Goal: Task Accomplishment & Management: Manage account settings

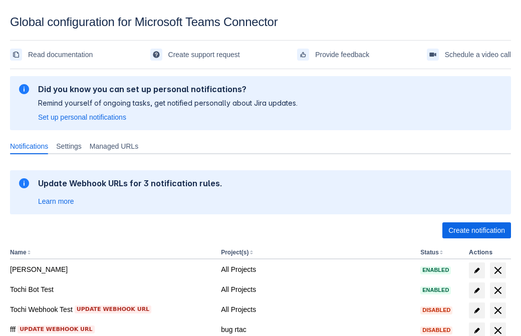
click at [477, 231] on span "Create notification" at bounding box center [477, 231] width 57 height 16
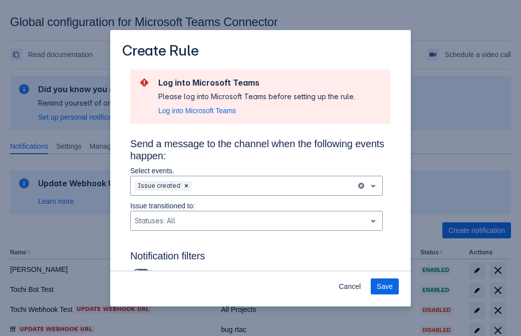
type input "RuleName-781863New Rule (41)"
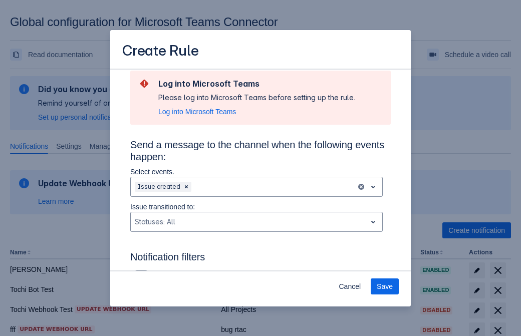
scroll to position [657, 0]
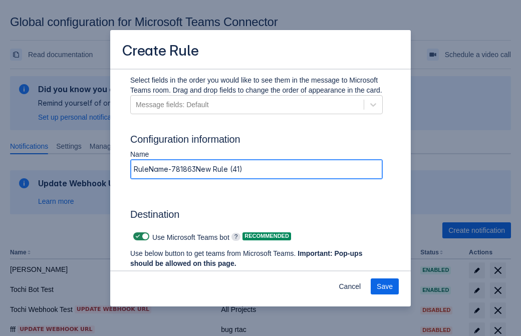
click at [186, 275] on span "Authenticate in Microsoft Teams" at bounding box center [185, 283] width 99 height 16
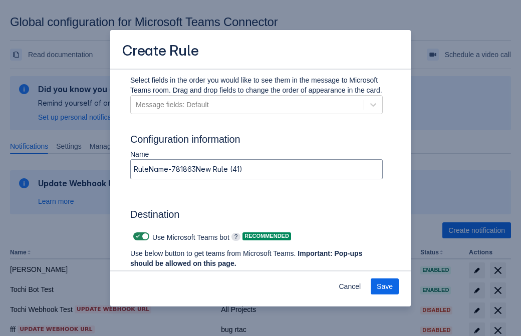
scroll to position [0, 0]
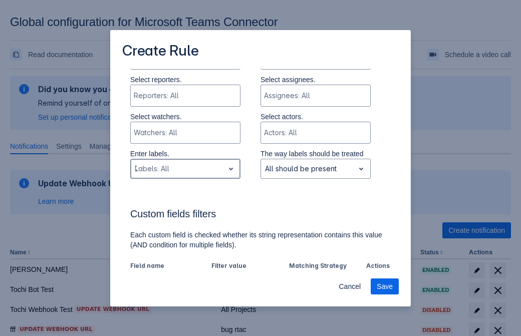
type input "781863_label"
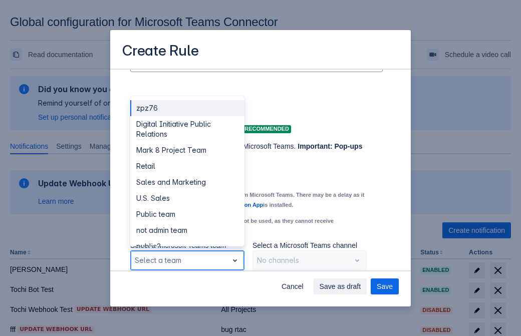
click at [187, 166] on div "Retail" at bounding box center [187, 166] width 114 height 16
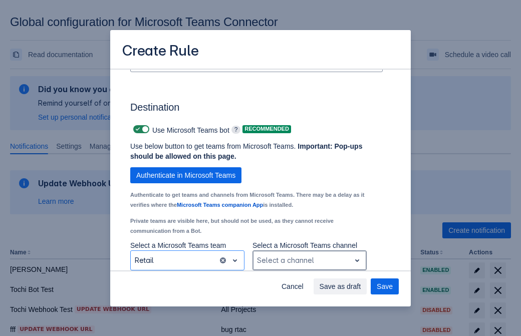
click at [309, 261] on div "Scrollable content" at bounding box center [301, 261] width 89 height 12
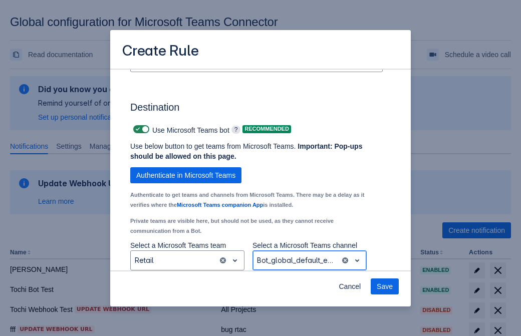
click at [385, 287] on span "Save" at bounding box center [385, 287] width 16 height 16
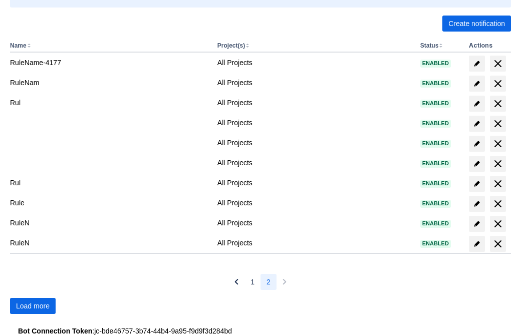
click at [33, 306] on span "Load more" at bounding box center [33, 306] width 34 height 16
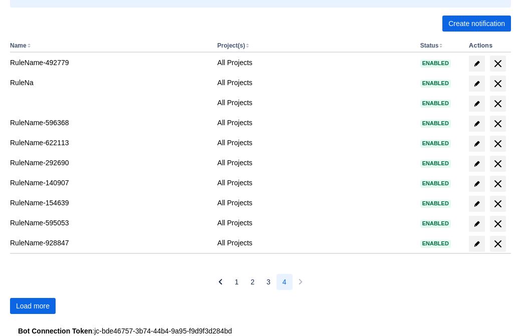
click at [33, 306] on span "Load more" at bounding box center [33, 306] width 34 height 16
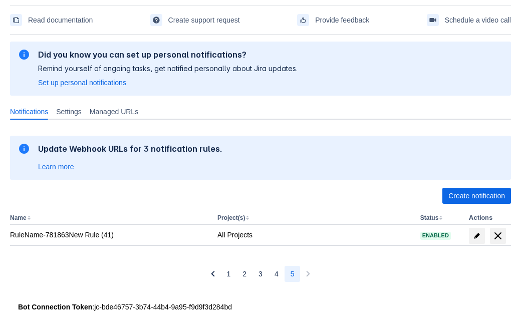
scroll to position [35, 0]
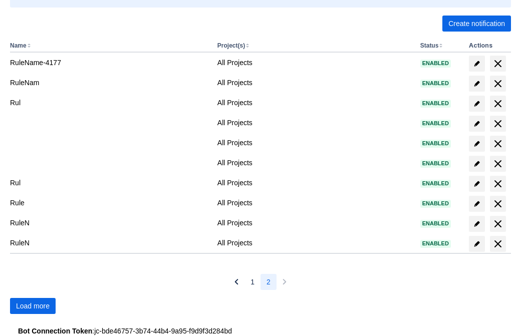
click at [33, 306] on span "Load more" at bounding box center [33, 306] width 34 height 16
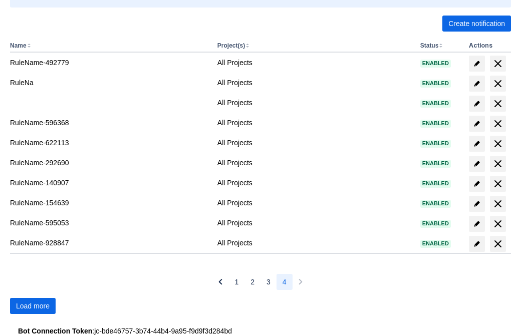
click at [33, 306] on span "Load more" at bounding box center [33, 306] width 34 height 16
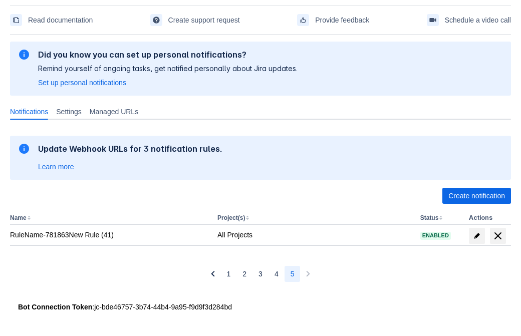
scroll to position [35, 0]
click at [498, 236] on span "delete" at bounding box center [498, 236] width 12 height 12
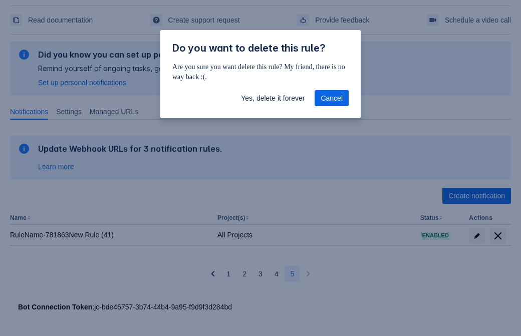
click at [273, 98] on span "Yes, delete it forever" at bounding box center [273, 98] width 64 height 16
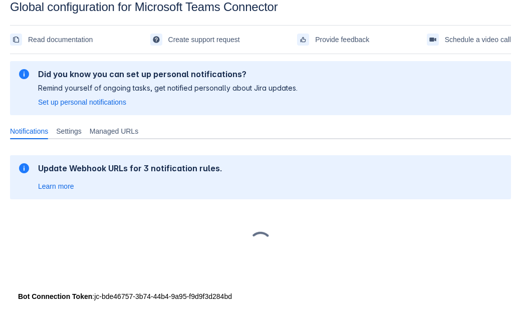
scroll to position [15, 0]
